Goal: Check status

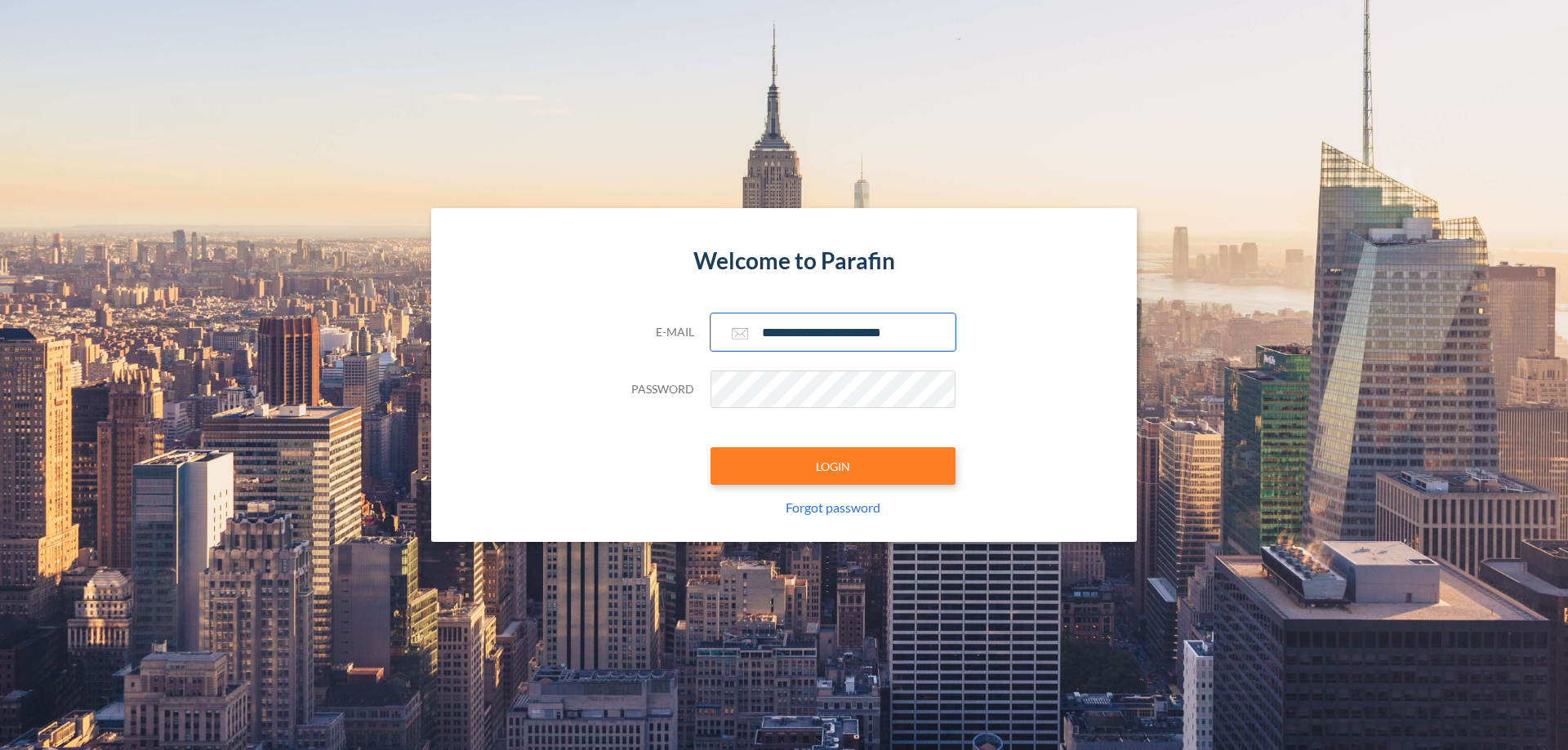
type input "**********"
click at [833, 466] on button "LOGIN" at bounding box center [833, 466] width 245 height 38
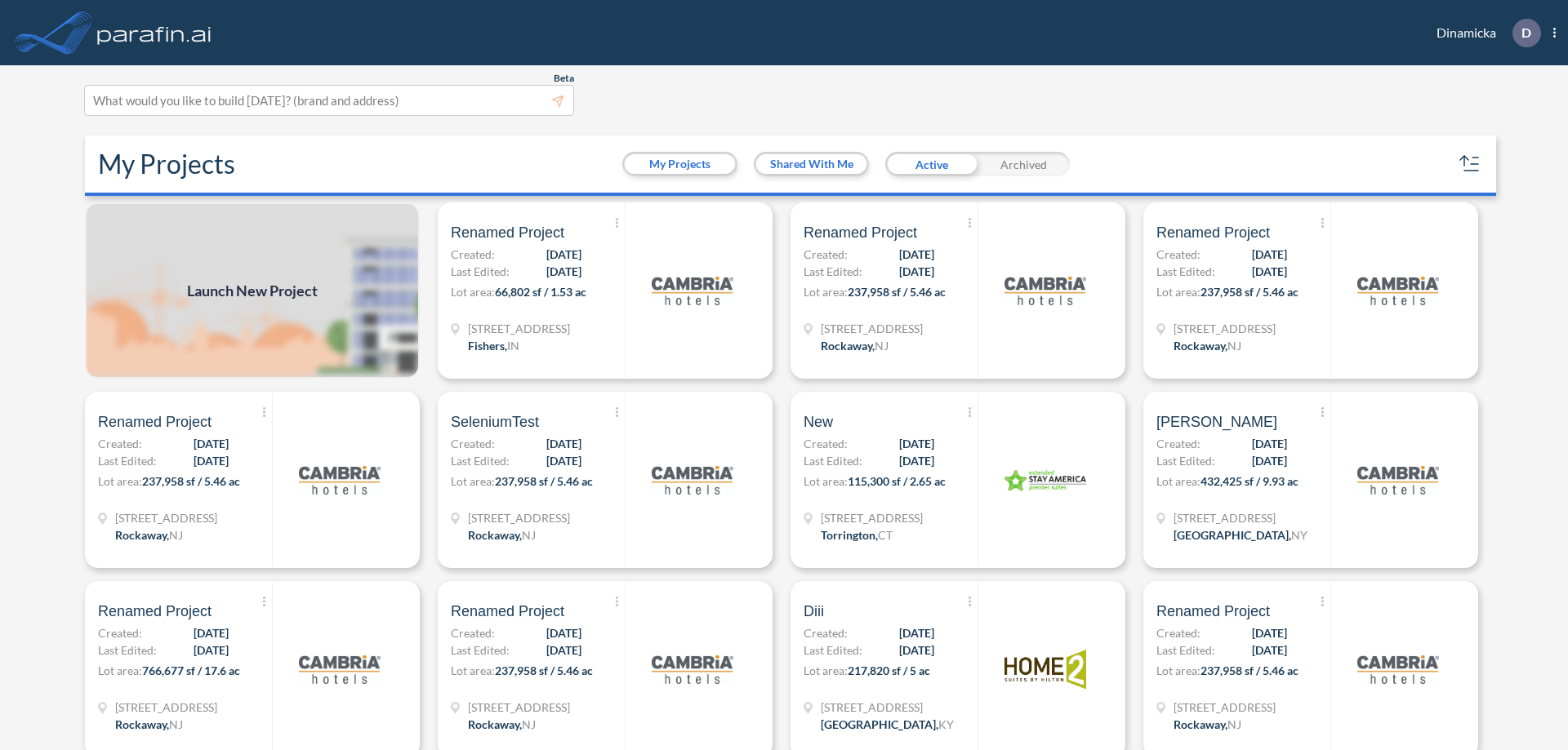
scroll to position [4, 0]
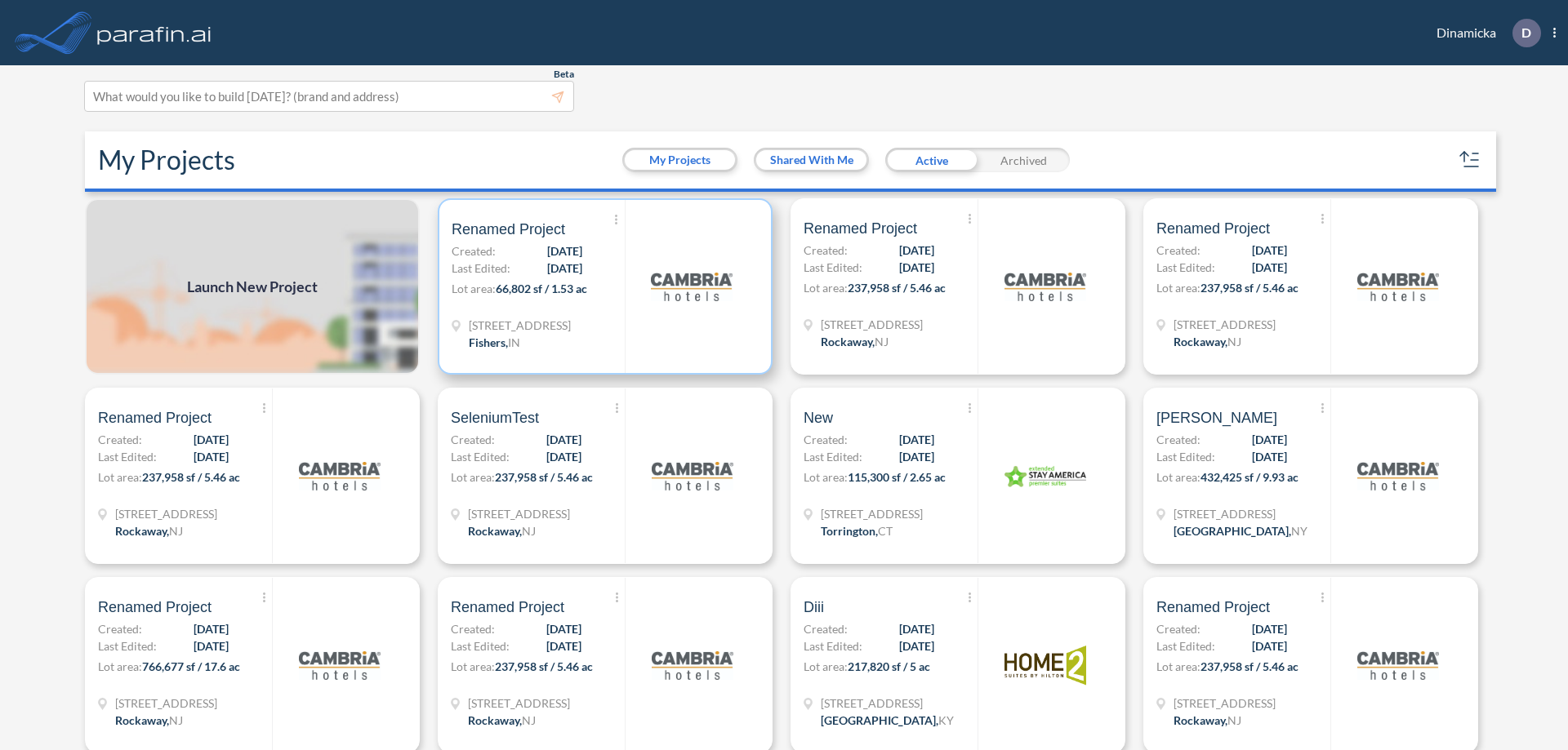
click at [602, 286] on p "Lot area: 66,802 sf / 1.53 ac" at bounding box center [538, 292] width 173 height 24
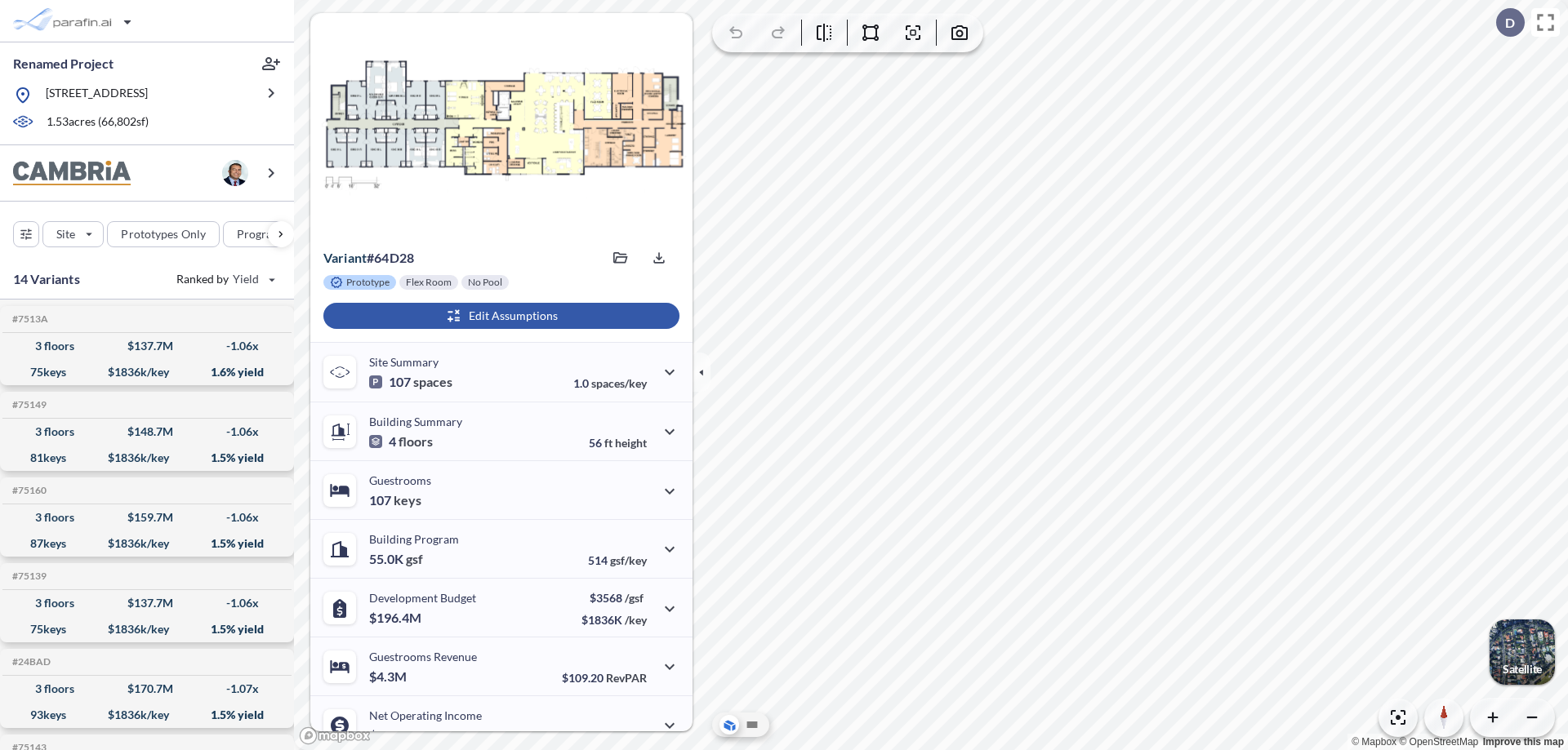
scroll to position [82, 0]
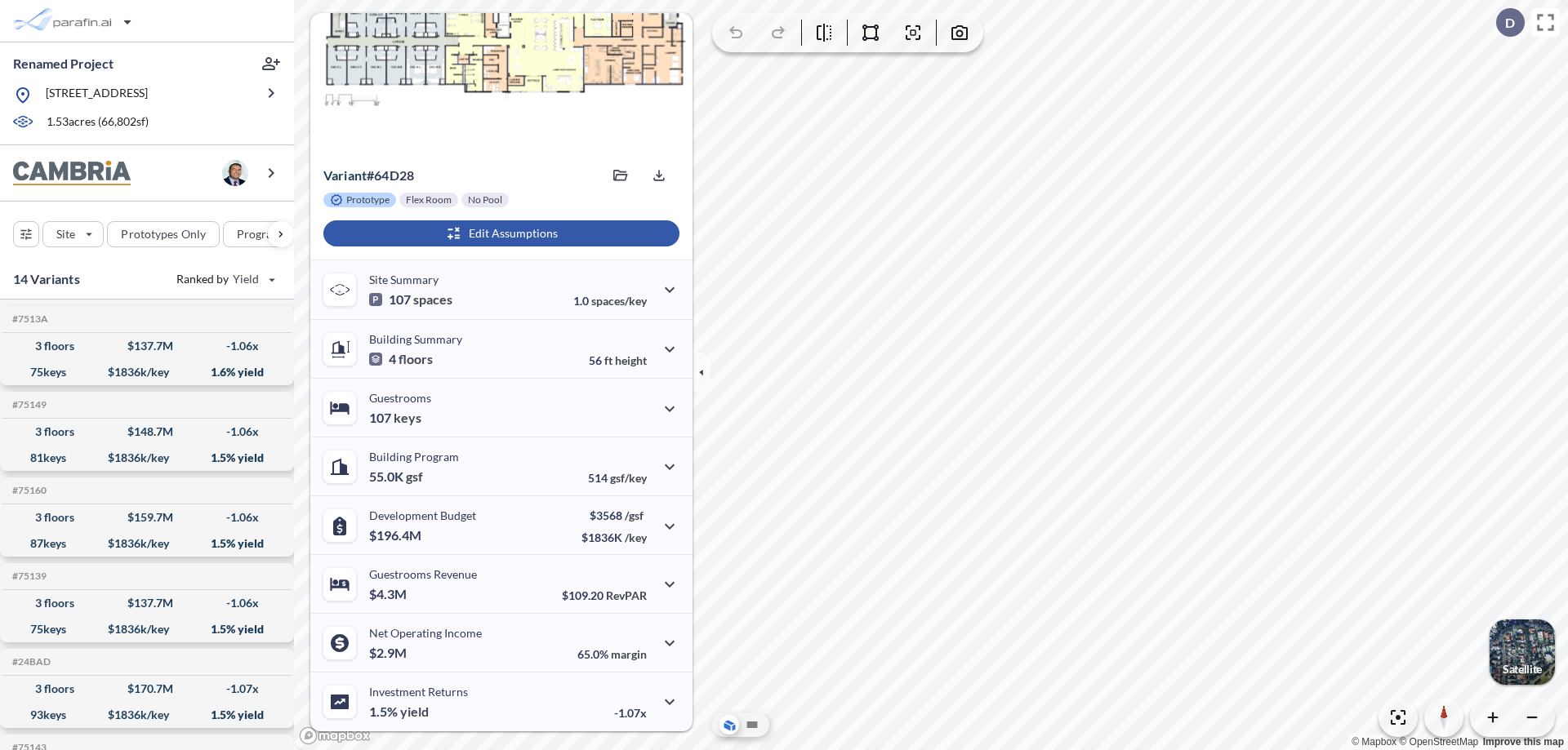
click at [499, 233] on div "button" at bounding box center [501, 233] width 356 height 26
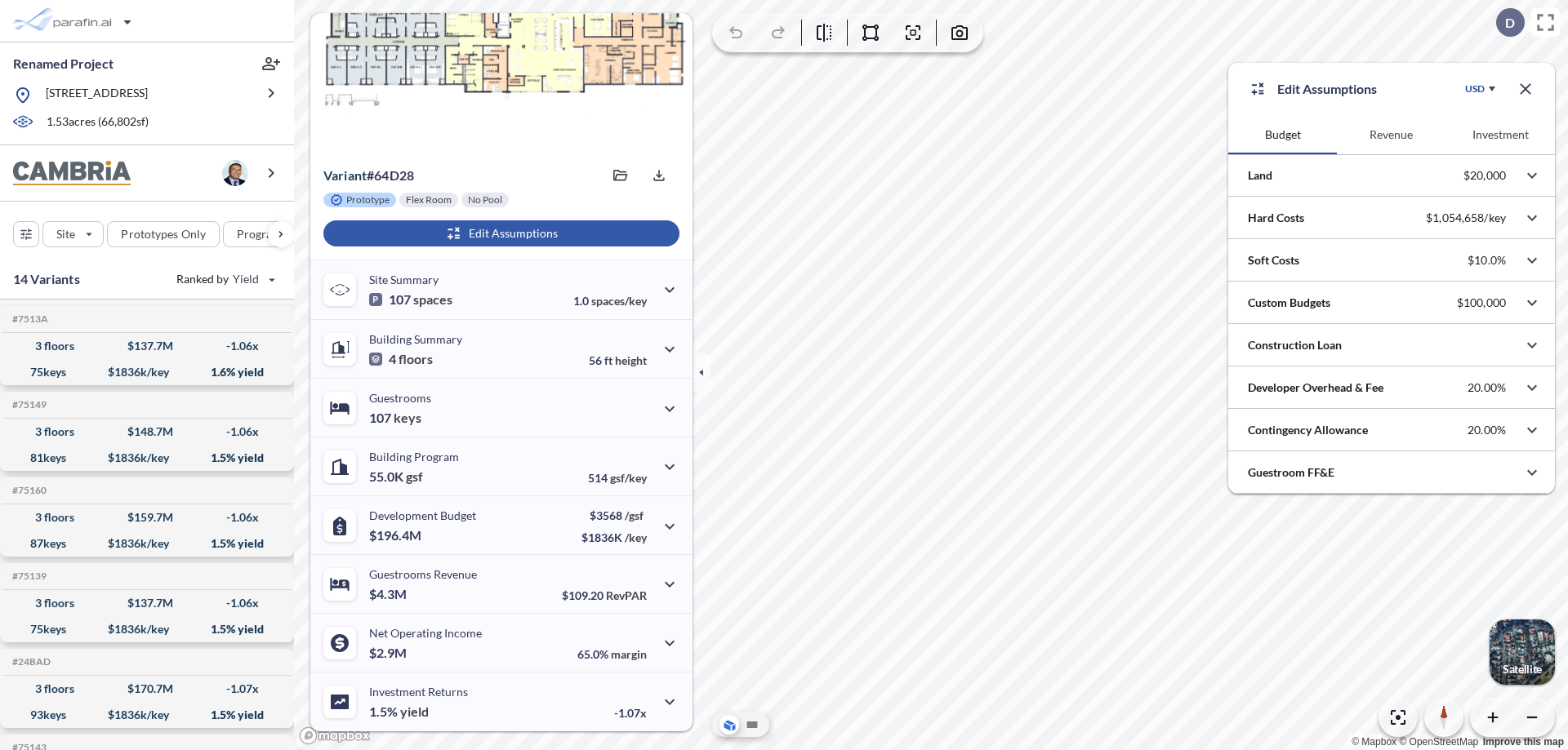
click at [1500, 134] on button "Investment" at bounding box center [1499, 134] width 108 height 39
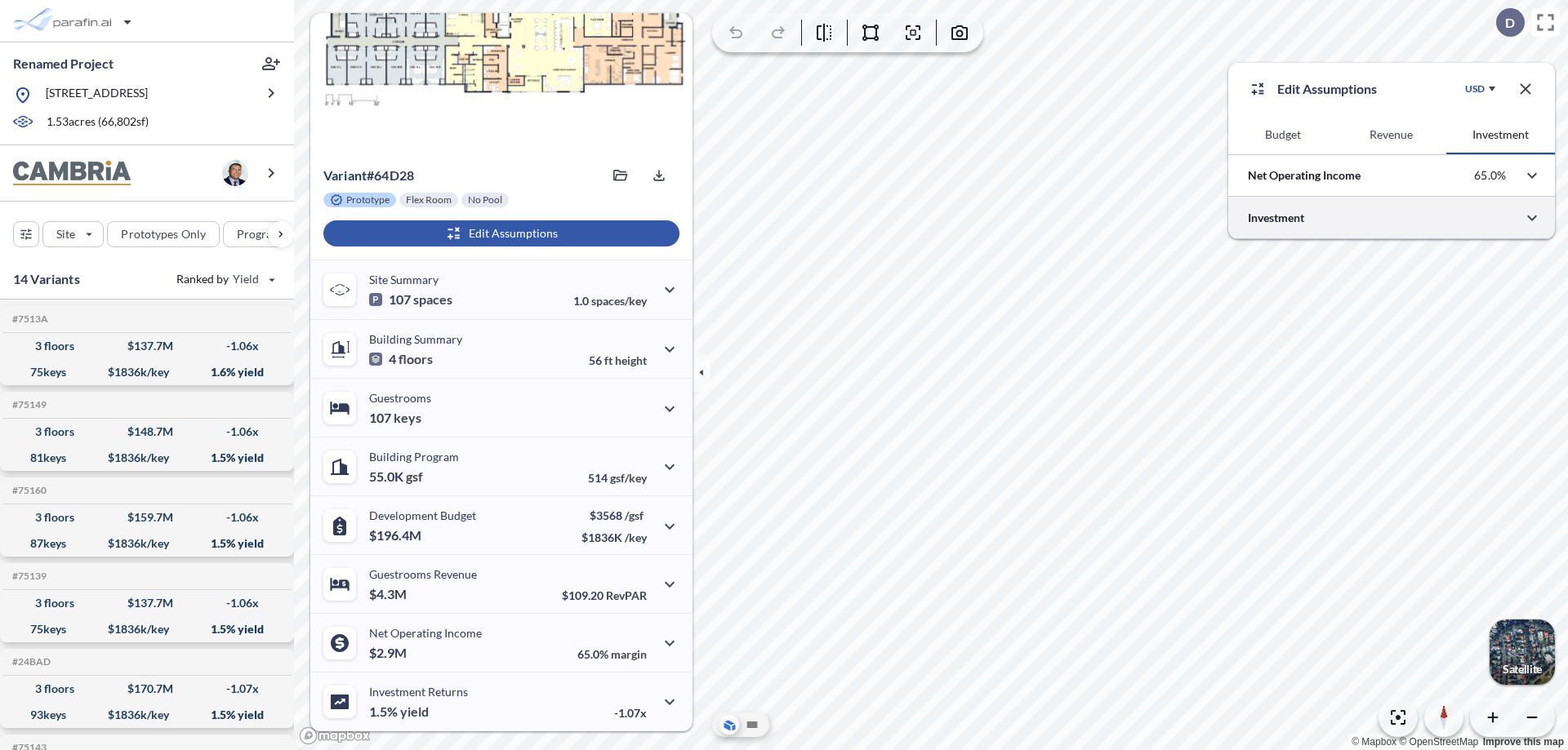
click at [1391, 218] on div at bounding box center [1391, 217] width 327 height 42
